Goal: Find specific page/section: Find specific page/section

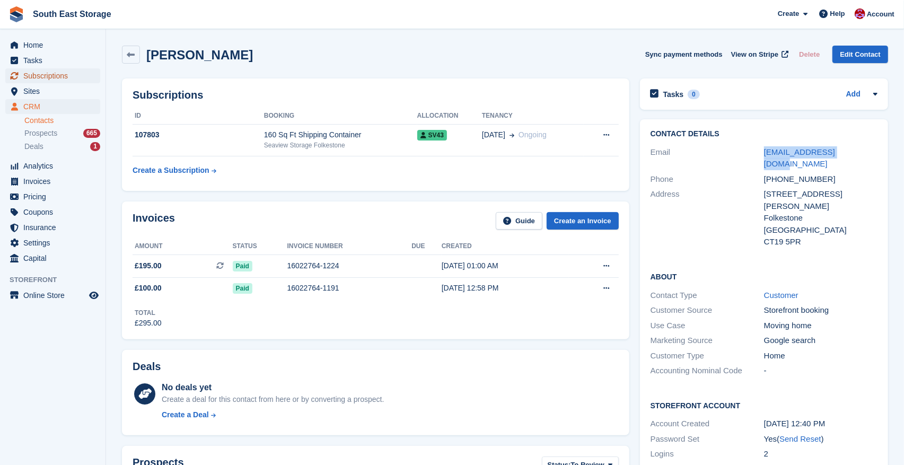
click at [28, 71] on span "Subscriptions" at bounding box center [55, 75] width 64 height 15
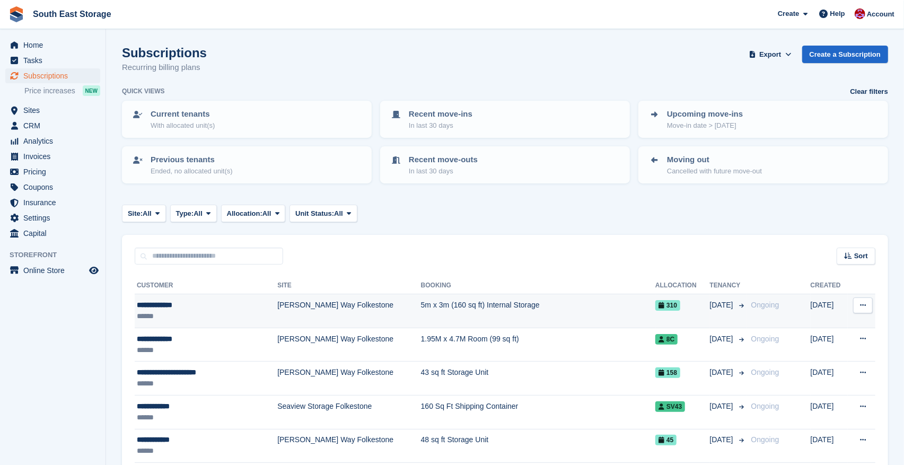
click at [161, 305] on div "**********" at bounding box center [193, 305] width 113 height 11
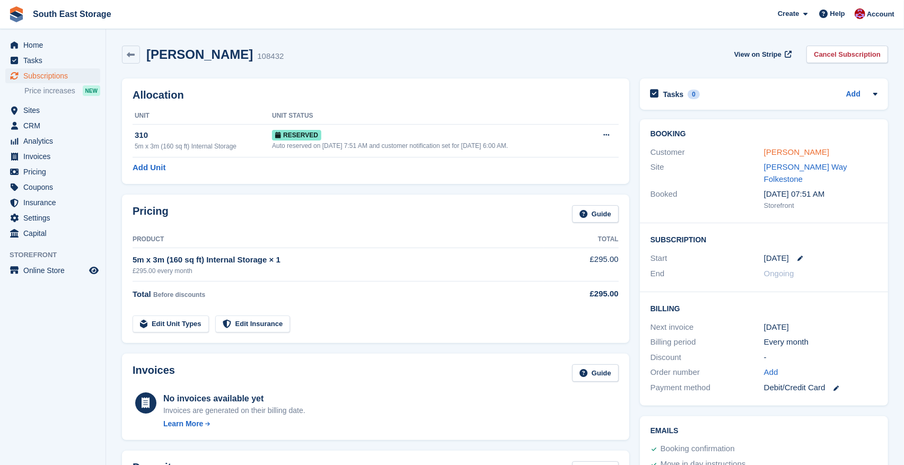
click at [796, 149] on link "[PERSON_NAME]" at bounding box center [796, 151] width 65 height 9
